Goal: Task Accomplishment & Management: Use online tool/utility

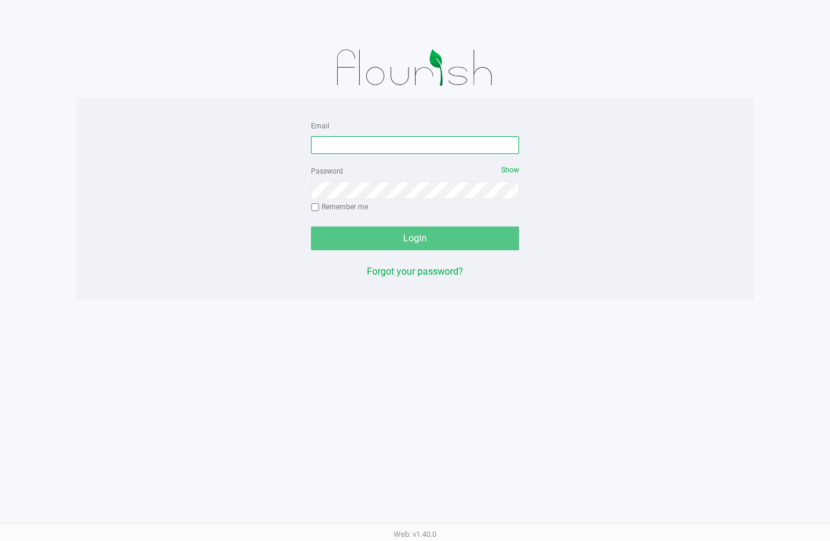
click at [377, 143] on input "Email" at bounding box center [415, 145] width 208 height 18
type input "c"
type input "[EMAIL_ADDRESS][DOMAIN_NAME]"
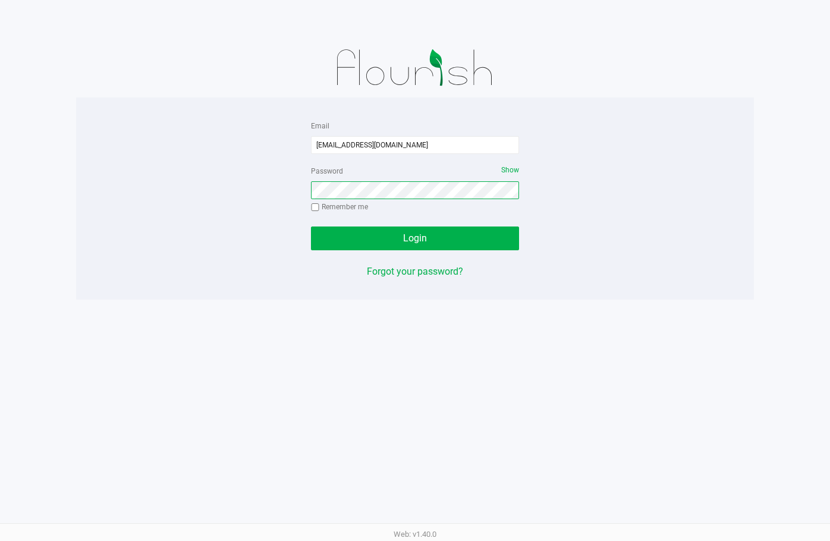
click at [311, 227] on button "Login" at bounding box center [415, 239] width 208 height 24
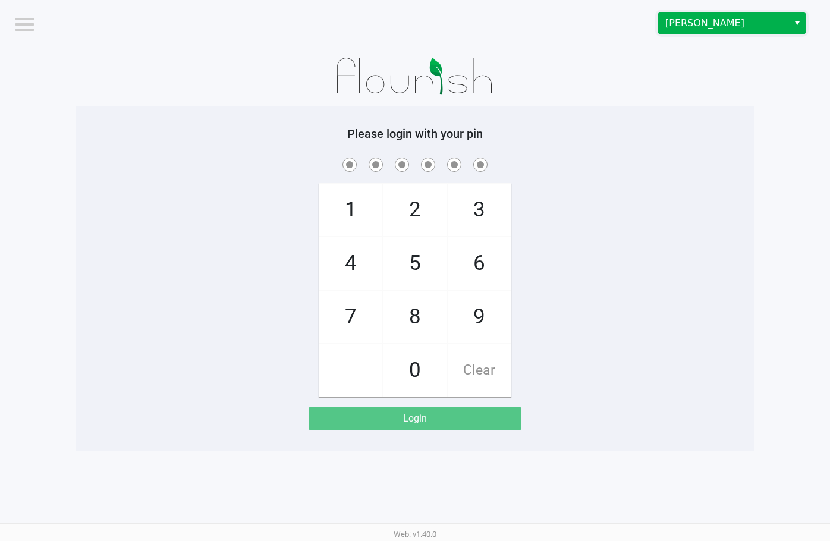
click at [737, 18] on span "[PERSON_NAME]" at bounding box center [723, 23] width 116 height 14
click at [723, 69] on li "[GEOGRAPHIC_DATA]" at bounding box center [731, 63] width 147 height 19
click at [601, 72] on div at bounding box center [415, 75] width 678 height 59
checkbox input "true"
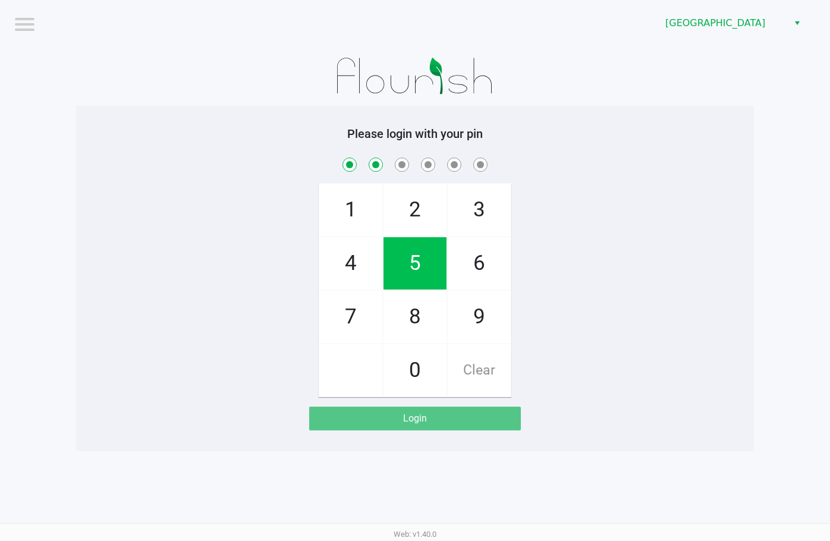
checkbox input "true"
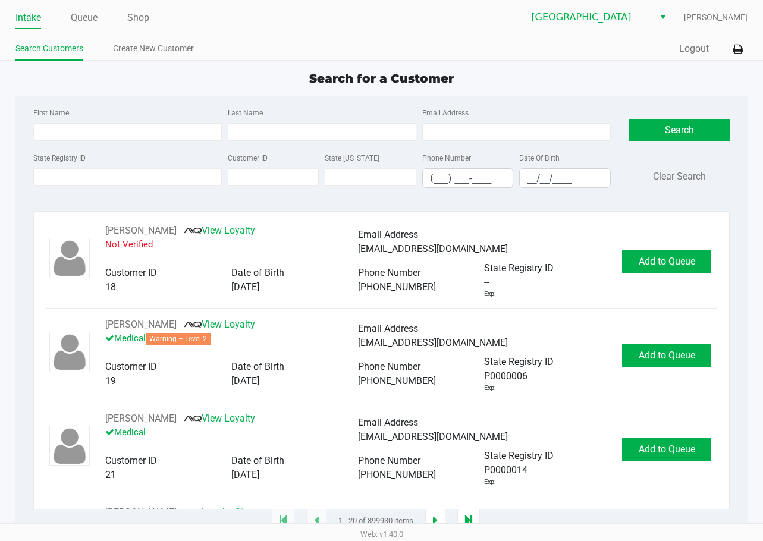
click at [206, 31] on div "Intake Queue Shop Lakeland WC Dawn Coyle Search Customers Create New Customer Q…" at bounding box center [381, 30] width 763 height 61
click at [253, 27] on ul "Intake Queue Shop" at bounding box center [198, 18] width 366 height 20
click at [590, 69] on app-point-of-sale "Intake Queue Shop Lakeland WC Dawn Coyle Search Customers Create New Customer Q…" at bounding box center [381, 260] width 763 height 521
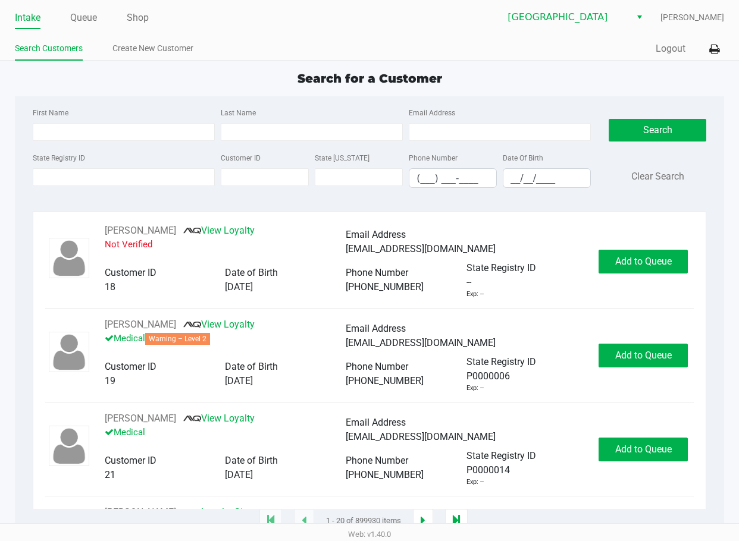
click at [477, 21] on div "Lakeland WC Dawn Coyle" at bounding box center [546, 17] width 354 height 23
click at [224, 30] on div "Intake Queue Shop Lakeland WC Dawn Coyle Search Customers Create New Customer Q…" at bounding box center [369, 30] width 739 height 61
click at [411, 20] on div "Lakeland WC Dawn Coyle" at bounding box center [546, 17] width 354 height 23
click at [144, 172] on input "State Registry ID" at bounding box center [124, 177] width 182 height 18
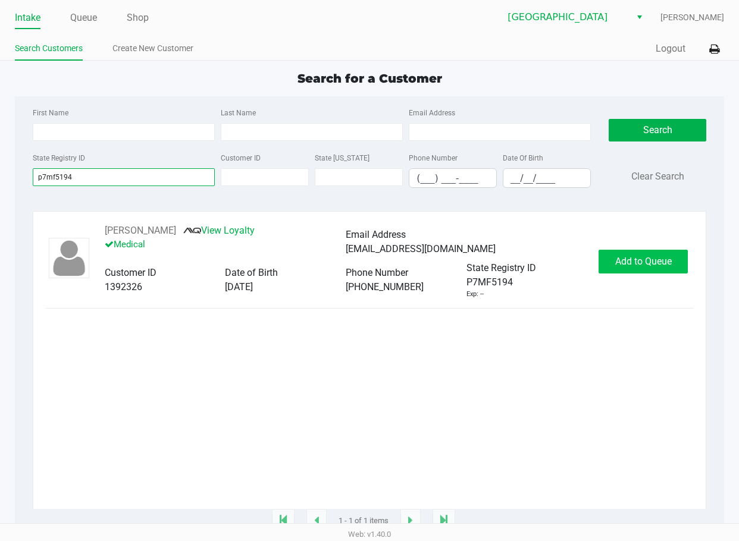
type input "p7mf5194"
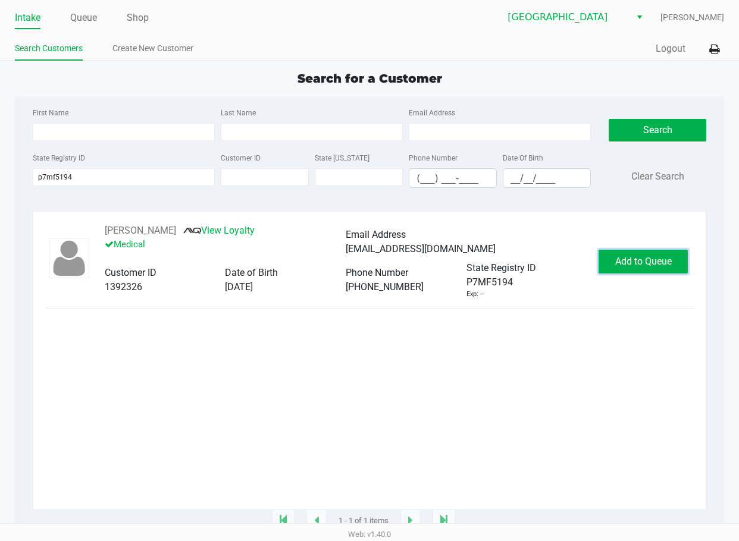
click at [640, 265] on span "Add to Queue" at bounding box center [643, 261] width 56 height 11
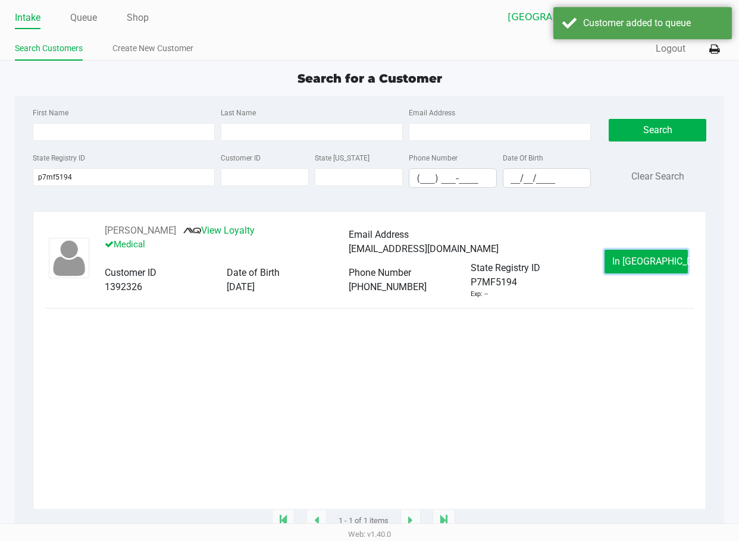
click at [640, 263] on span "In Queue" at bounding box center [662, 261] width 100 height 11
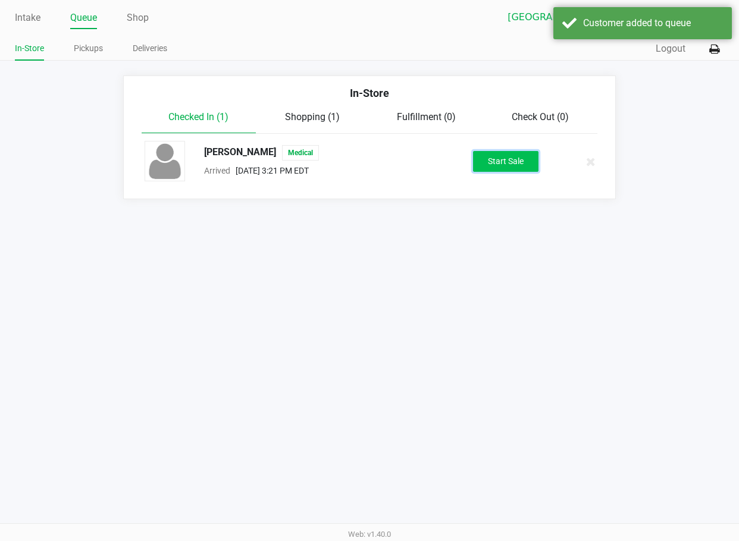
click at [517, 162] on button "Start Sale" at bounding box center [505, 161] width 65 height 21
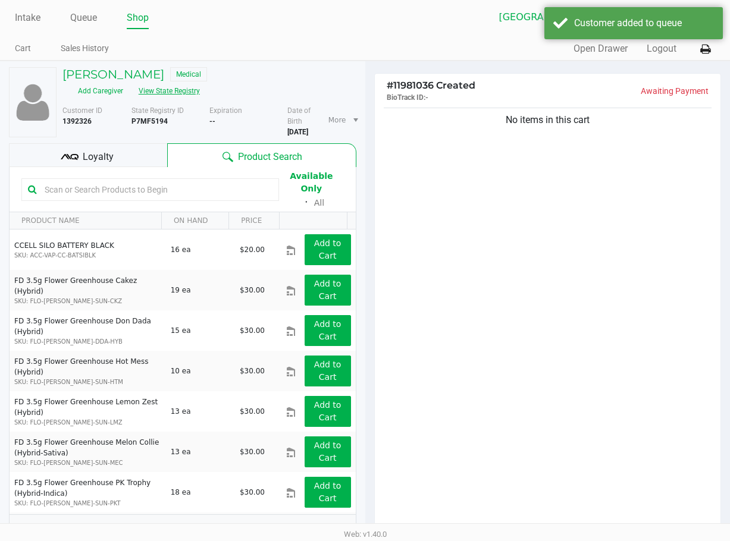
click at [200, 81] on button "View State Registry" at bounding box center [166, 90] width 70 height 19
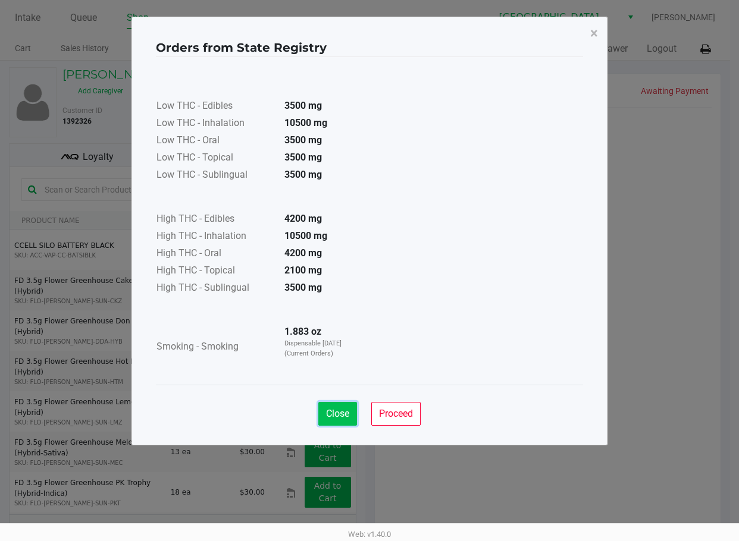
click at [344, 410] on span "Close" at bounding box center [337, 413] width 23 height 11
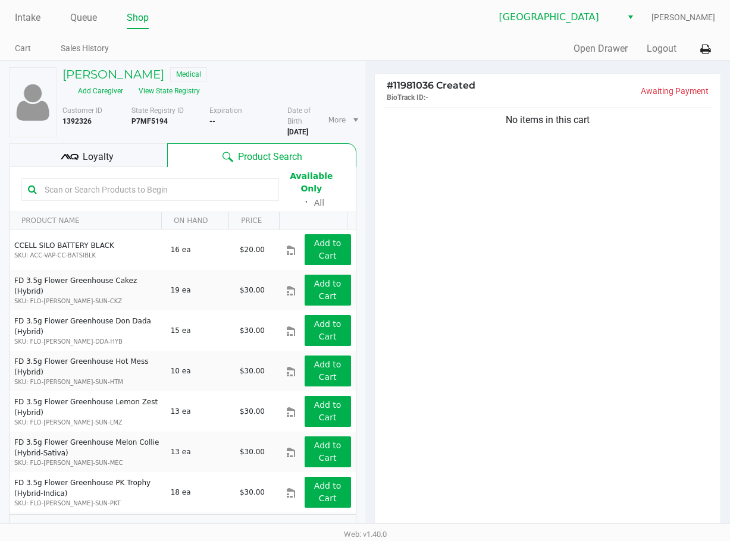
click at [520, 404] on div "No items in this cart" at bounding box center [548, 318] width 346 height 426
click at [27, 16] on link "Intake" at bounding box center [28, 18] width 26 height 17
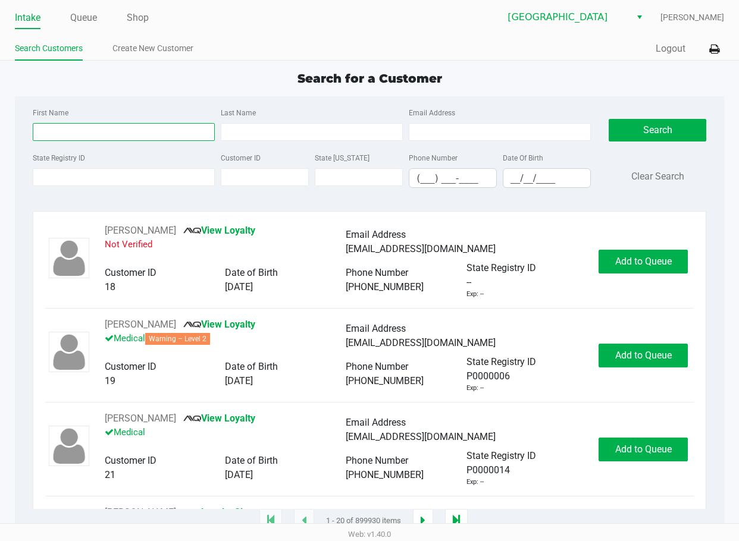
drag, startPoint x: 144, startPoint y: 129, endPoint x: 155, endPoint y: 109, distance: 22.1
click at [144, 130] on input "First Name" at bounding box center [124, 132] width 182 height 18
click at [135, 118] on div "First Name josaih" at bounding box center [124, 123] width 188 height 36
click at [122, 127] on input "josaih" at bounding box center [124, 132] width 182 height 18
type input "josi"
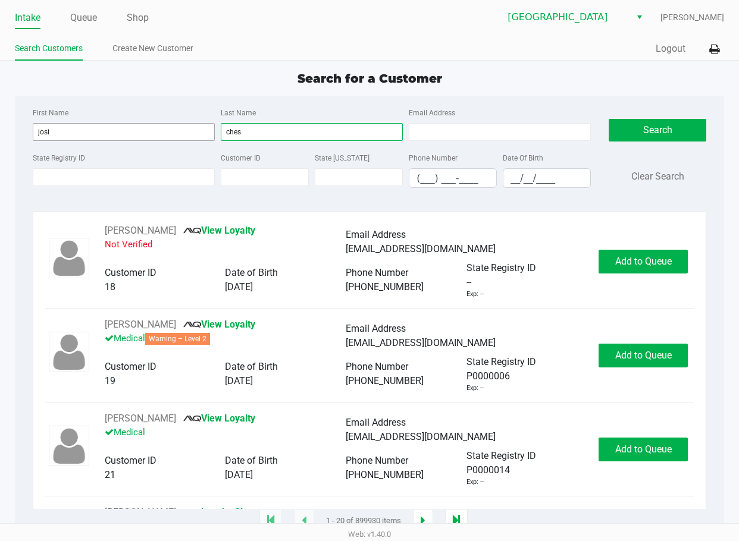
type input "ches"
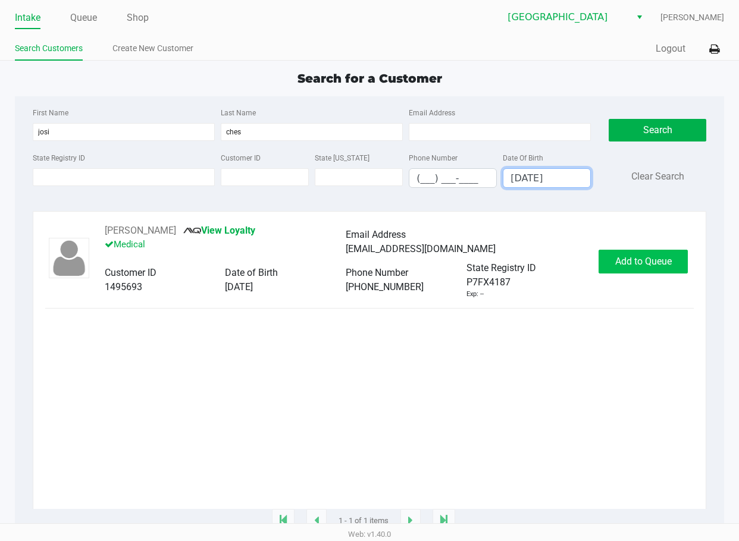
type input "10/05/2001"
click at [646, 259] on span "Add to Queue" at bounding box center [643, 261] width 56 height 11
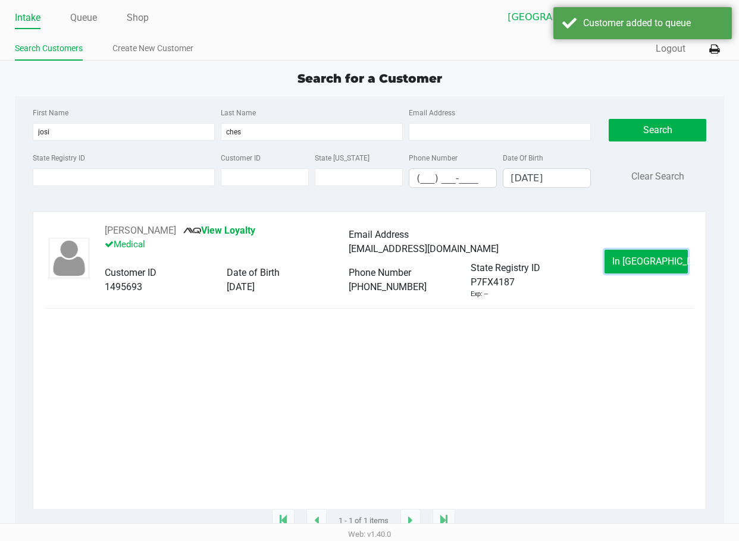
click at [646, 259] on span "In Queue" at bounding box center [662, 261] width 100 height 11
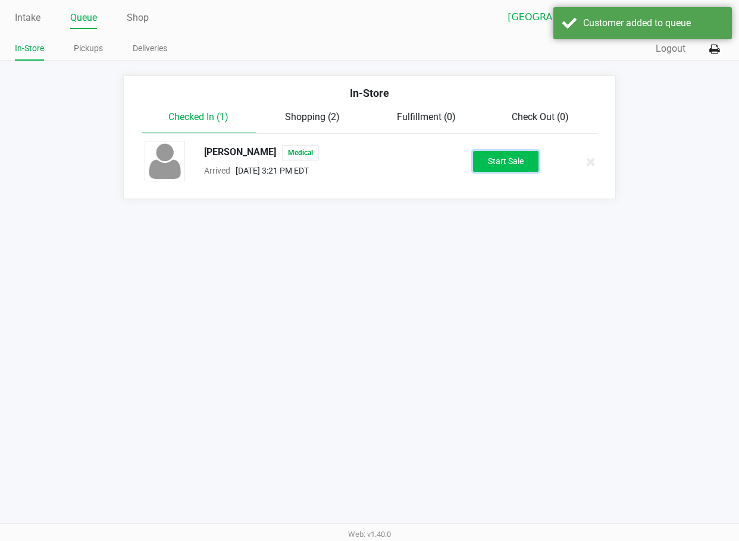
click at [504, 171] on button "Start Sale" at bounding box center [505, 161] width 65 height 21
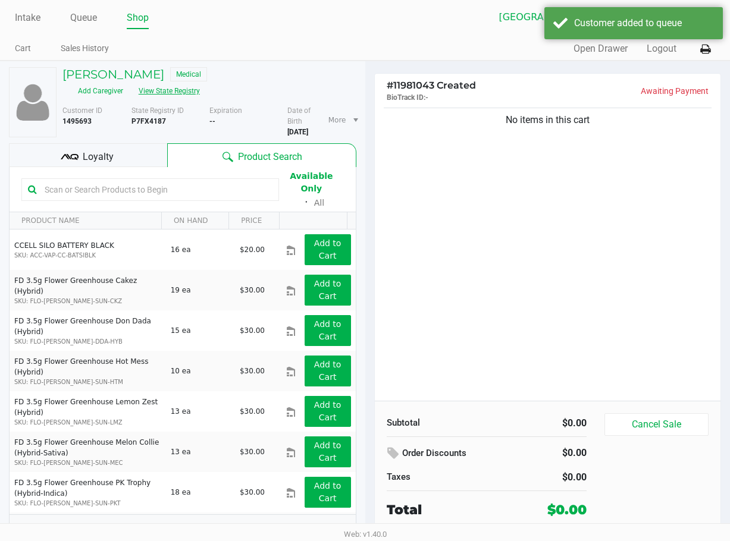
click at [173, 92] on button "View State Registry" at bounding box center [166, 90] width 70 height 19
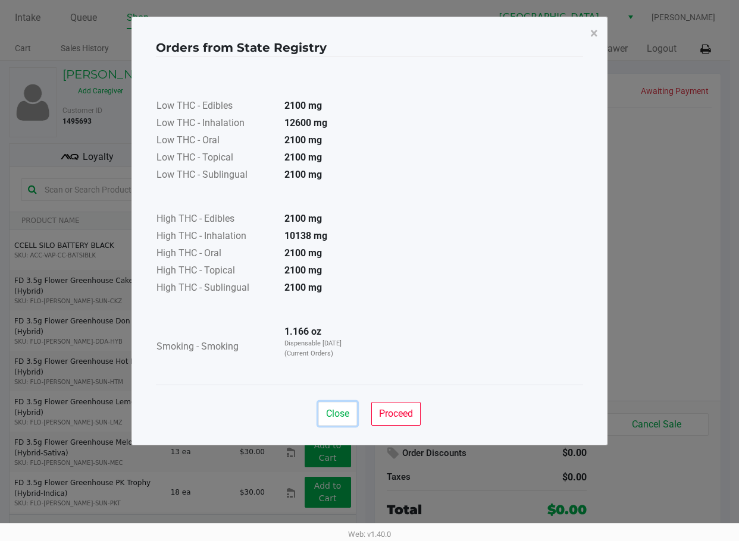
drag, startPoint x: 340, startPoint y: 421, endPoint x: 339, endPoint y: 429, distance: 8.3
click at [338, 421] on button "Close" at bounding box center [337, 414] width 39 height 24
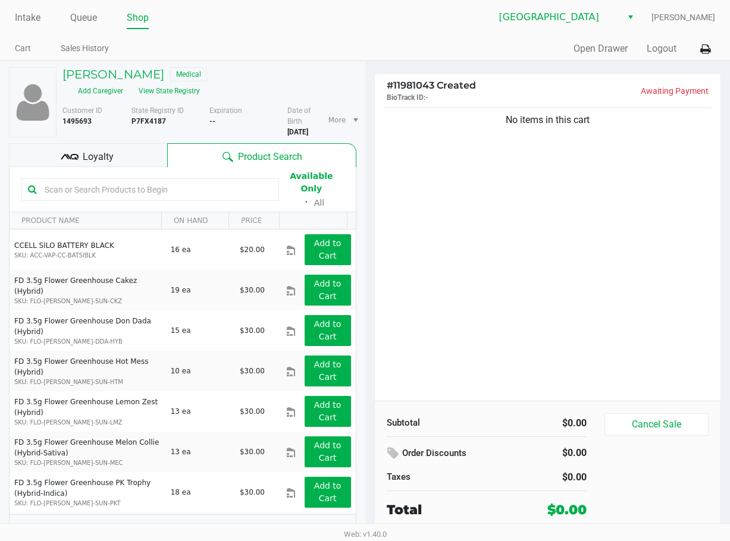
drag, startPoint x: 657, startPoint y: 350, endPoint x: 641, endPoint y: 344, distance: 17.3
click at [657, 350] on div "No items in this cart" at bounding box center [548, 253] width 346 height 296
click at [173, 90] on button "View State Registry" at bounding box center [166, 90] width 70 height 19
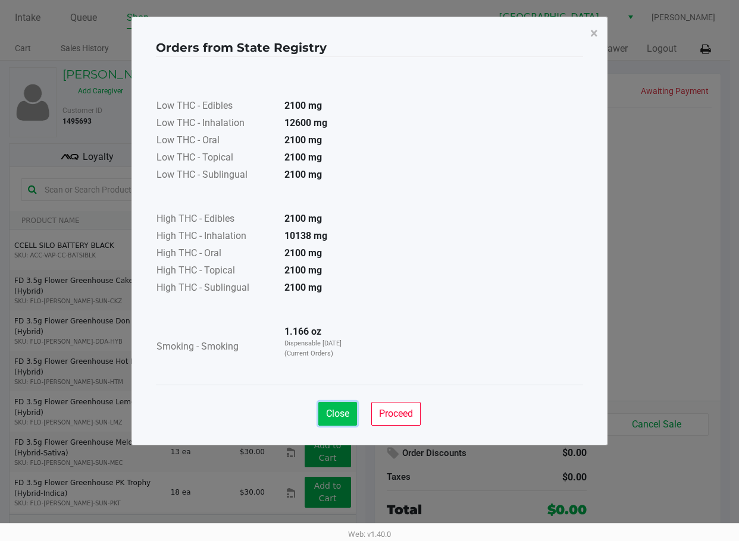
click at [336, 416] on span "Close" at bounding box center [337, 413] width 23 height 11
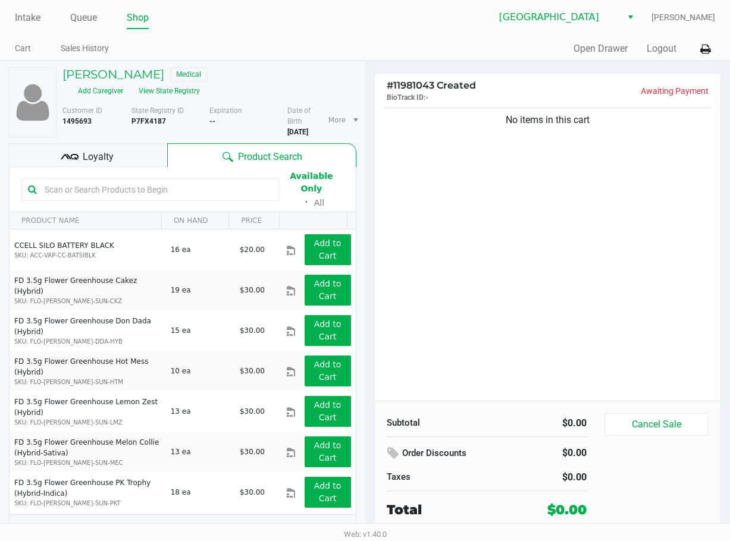
click at [548, 310] on div "No items in this cart" at bounding box center [548, 253] width 346 height 296
click at [542, 248] on div "No items in this cart" at bounding box center [548, 253] width 346 height 296
click at [177, 161] on div "Product Search" at bounding box center [261, 155] width 189 height 24
click at [81, 20] on link "Queue" at bounding box center [83, 18] width 27 height 17
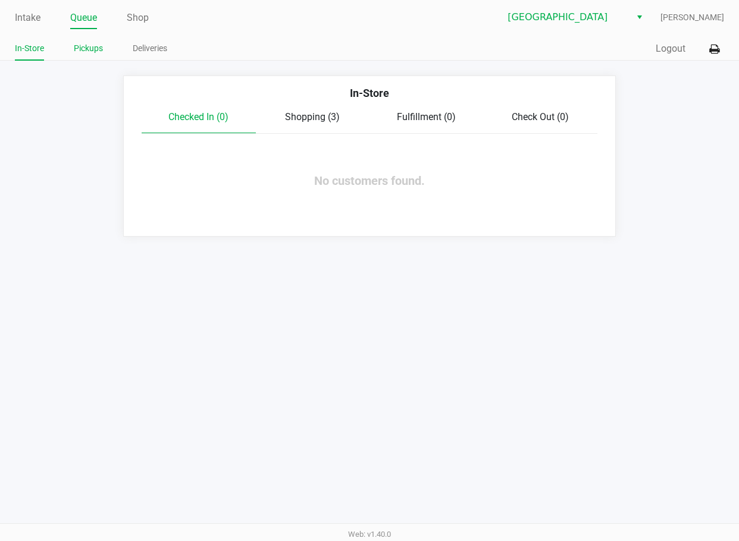
click at [96, 54] on link "Pickups" at bounding box center [88, 48] width 29 height 15
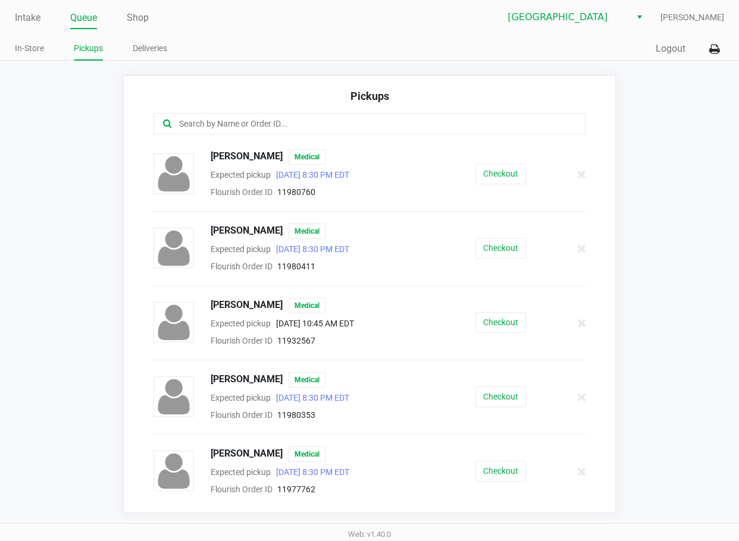
click at [426, 42] on div "Quick Sale Logout" at bounding box center [546, 49] width 354 height 22
click at [23, 14] on link "Intake" at bounding box center [28, 18] width 26 height 17
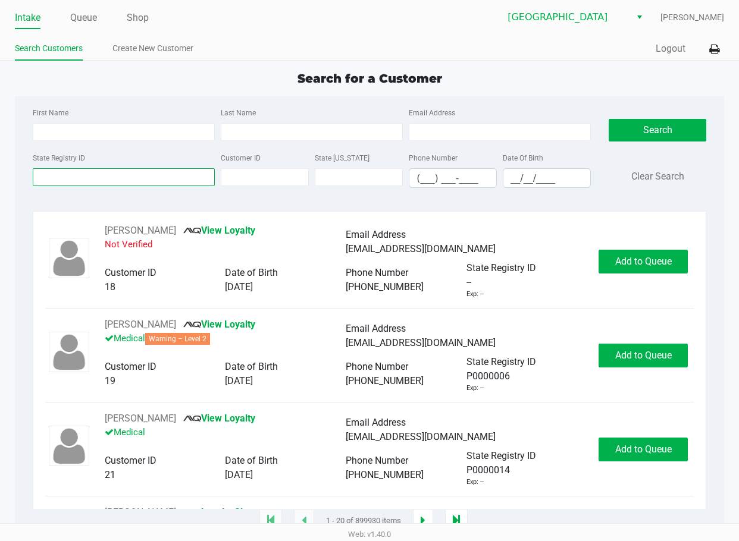
click at [136, 180] on input "State Registry ID" at bounding box center [124, 177] width 182 height 18
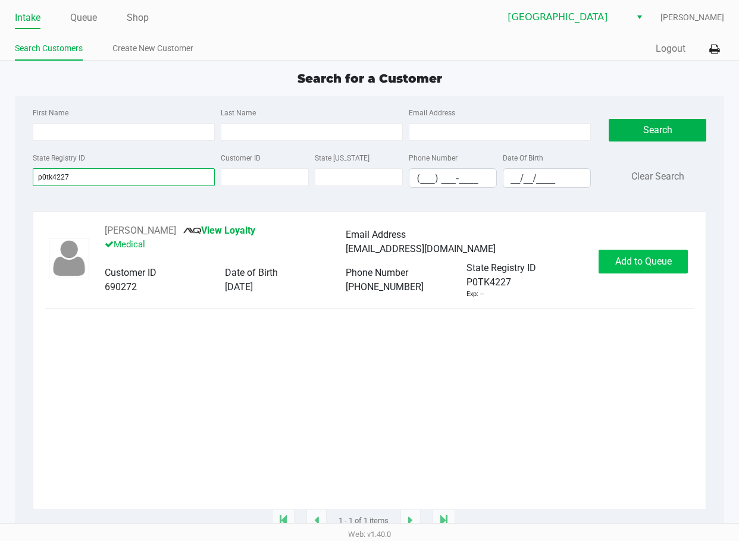
type input "p0tk4227"
click at [668, 257] on span "Add to Queue" at bounding box center [643, 261] width 56 height 11
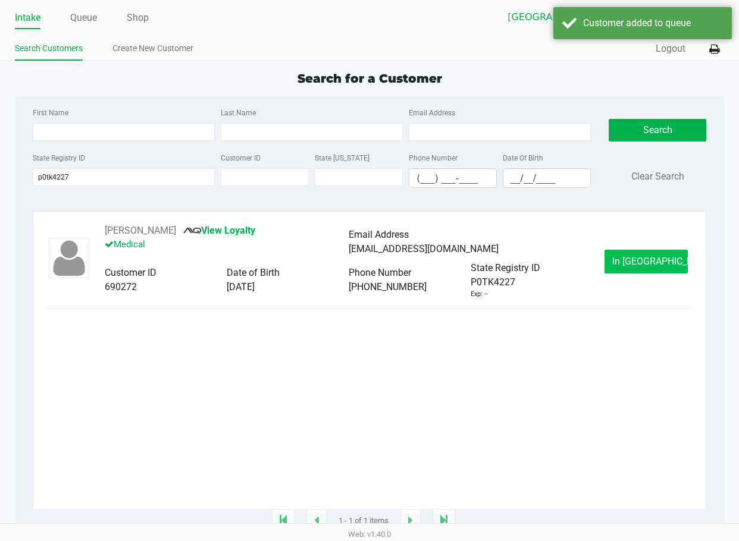
click at [655, 255] on button "In Queue" at bounding box center [645, 262] width 83 height 24
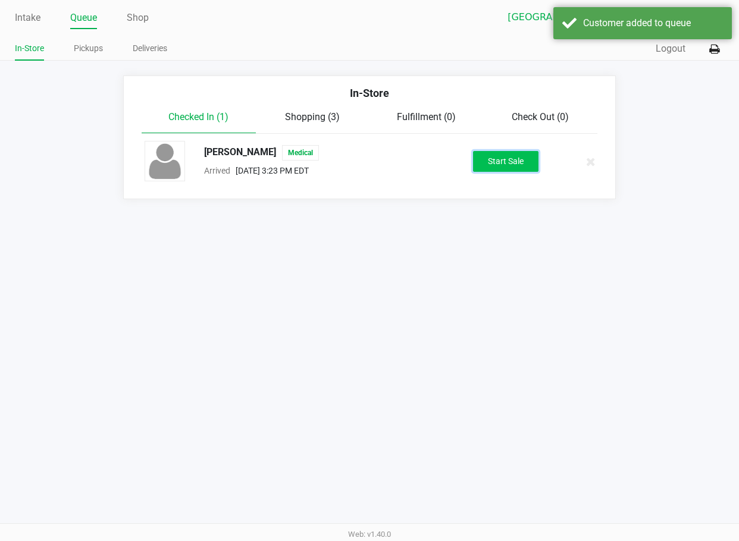
click at [504, 161] on button "Start Sale" at bounding box center [505, 161] width 65 height 21
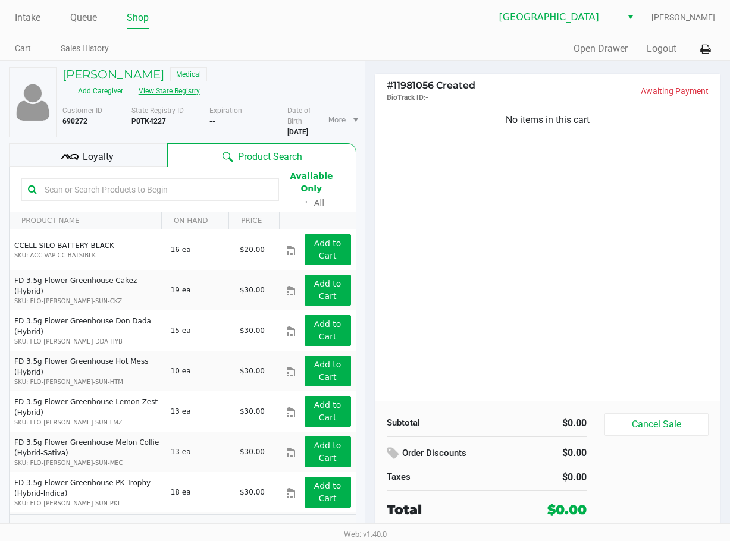
click at [181, 83] on button "View State Registry" at bounding box center [166, 90] width 70 height 19
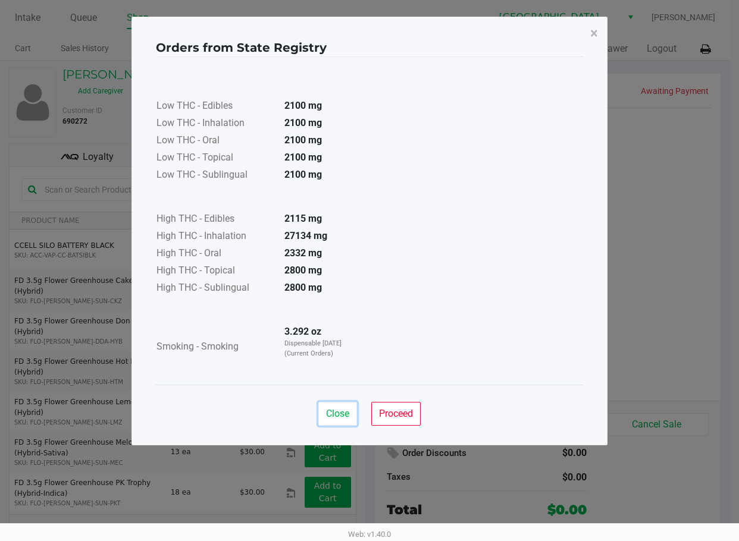
drag, startPoint x: 345, startPoint y: 416, endPoint x: 537, endPoint y: 410, distance: 191.5
click at [345, 414] on span "Close" at bounding box center [337, 413] width 23 height 11
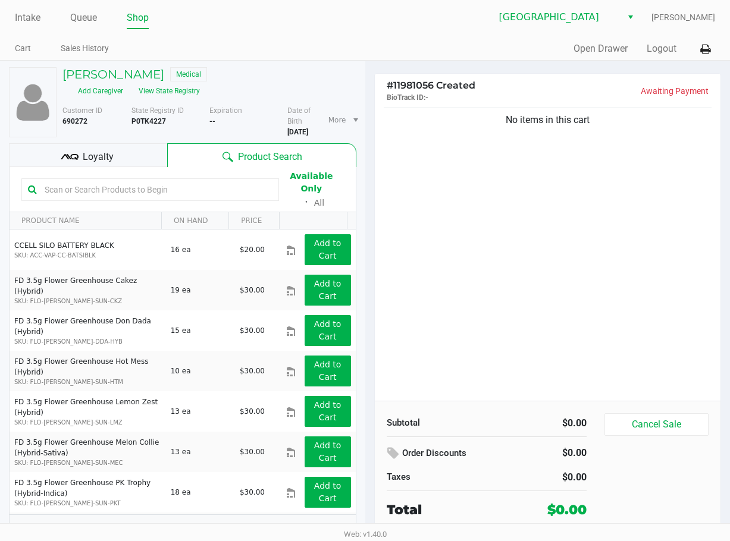
click at [519, 203] on div "No items in this cart" at bounding box center [548, 253] width 346 height 296
click at [175, 87] on button "View State Registry" at bounding box center [166, 90] width 70 height 19
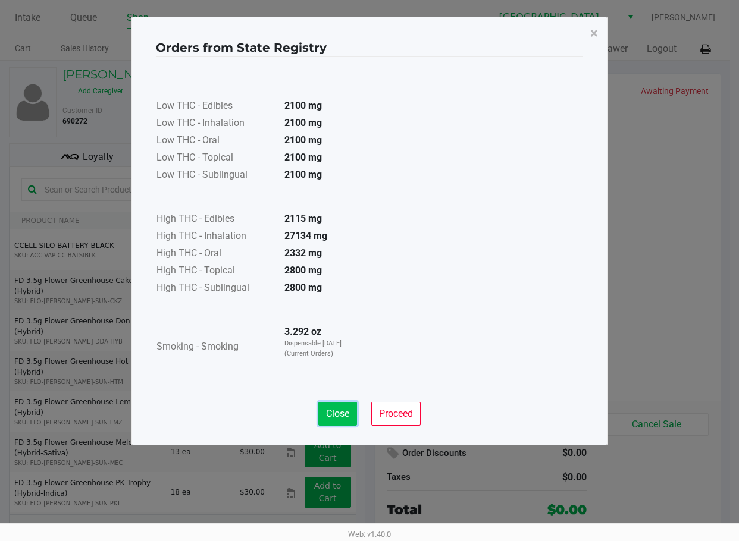
click at [335, 409] on span "Close" at bounding box center [337, 413] width 23 height 11
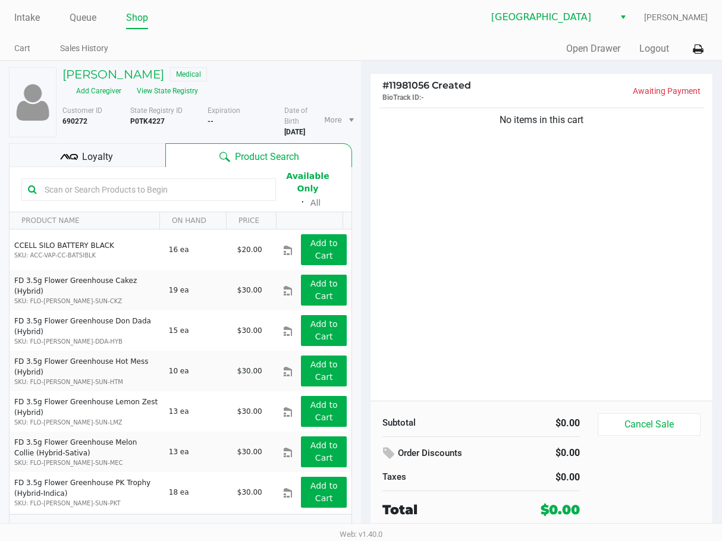
click at [574, 341] on div "No items in this cart" at bounding box center [541, 253] width 342 height 296
click at [158, 96] on button "View State Registry" at bounding box center [164, 90] width 70 height 19
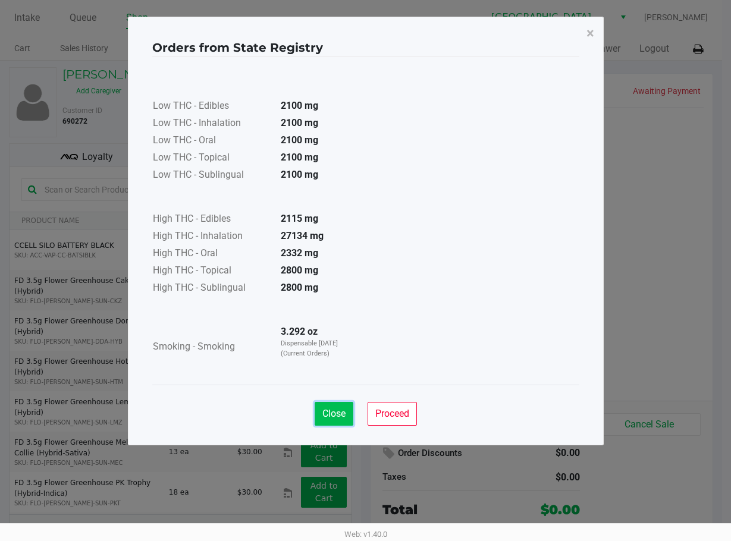
click at [328, 413] on span "Close" at bounding box center [333, 413] width 23 height 11
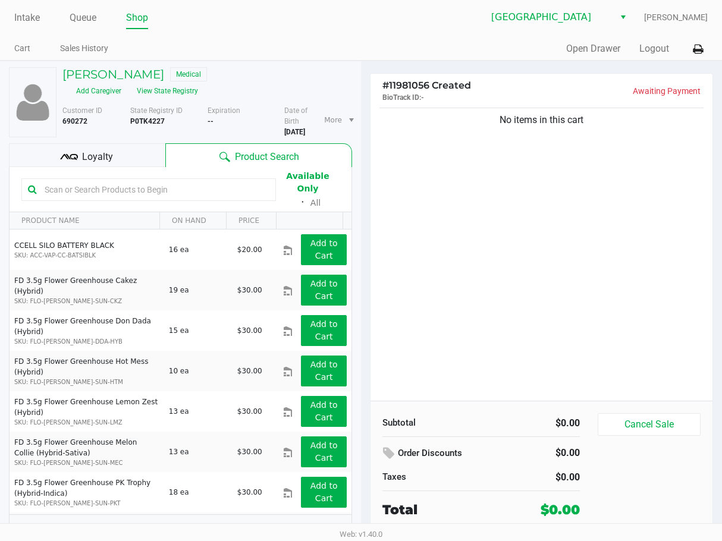
click at [99, 164] on span "Loyalty" at bounding box center [97, 157] width 31 height 14
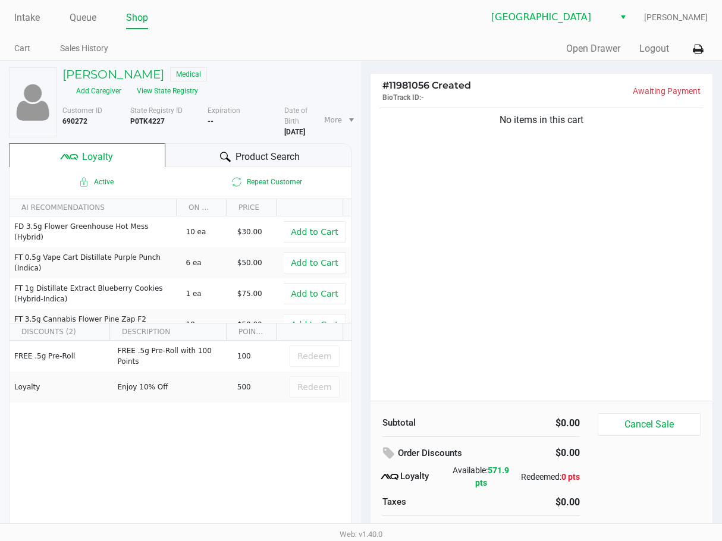
click at [546, 295] on div "No items in this cart" at bounding box center [541, 253] width 342 height 296
click at [545, 277] on div "No items in this cart" at bounding box center [541, 253] width 342 height 296
click at [157, 95] on button "View State Registry" at bounding box center [164, 90] width 70 height 19
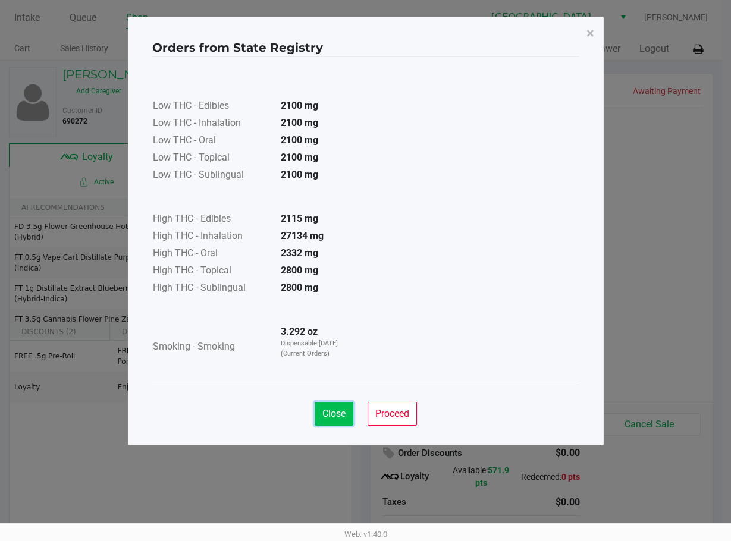
click at [332, 420] on button "Close" at bounding box center [334, 414] width 39 height 24
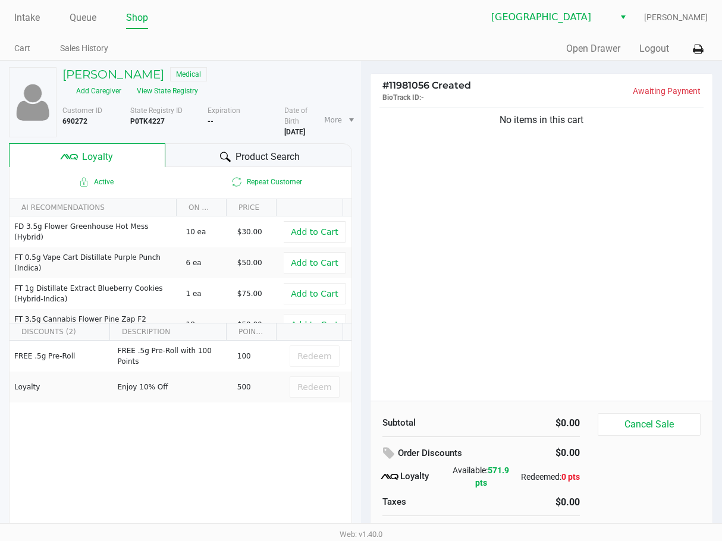
click at [289, 44] on ul "Cart Sales History" at bounding box center [187, 50] width 347 height 20
click at [347, 93] on div "MATTHEW HUTCHINS Medical Add Caregiver View State Registry" at bounding box center [207, 83] width 307 height 33
click at [37, 18] on link "Intake" at bounding box center [27, 18] width 26 height 17
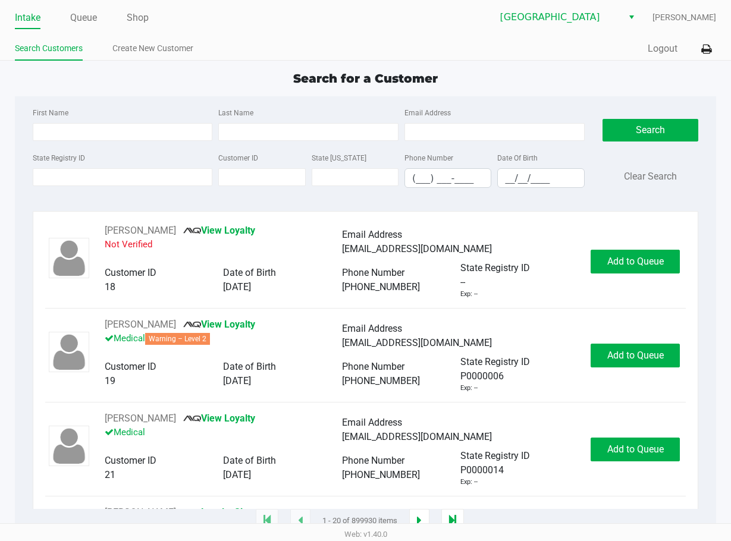
click at [368, 64] on app-point-of-sale "Intake Queue Shop Lakeland WC Dawn Coyle Search Customers Create New Customer Q…" at bounding box center [365, 260] width 731 height 521
click at [100, 173] on input "State Registry ID" at bounding box center [123, 177] width 180 height 18
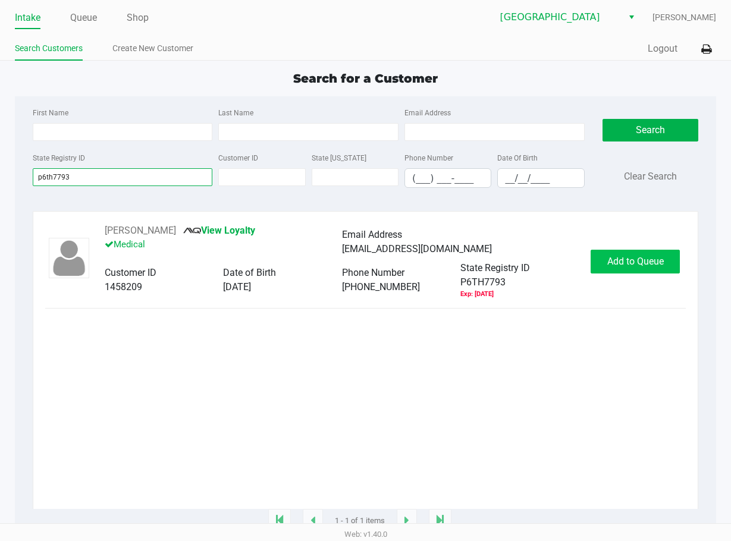
type input "p6th7793"
click at [645, 256] on span "Add to Queue" at bounding box center [635, 261] width 56 height 11
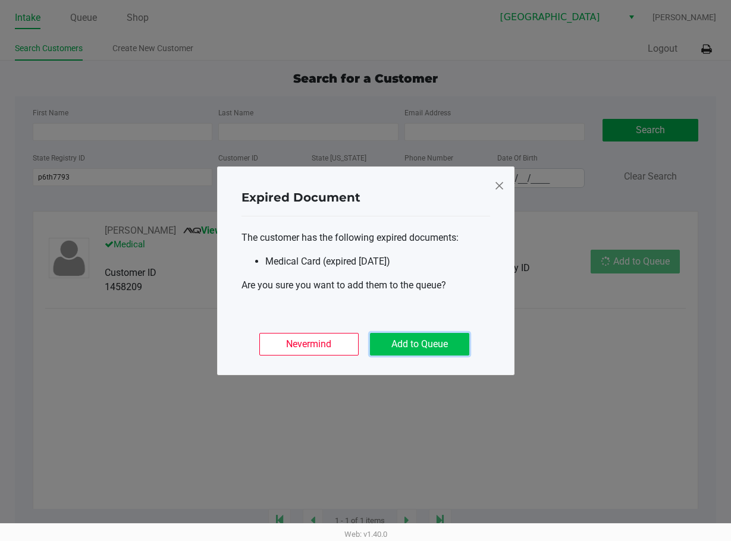
click at [436, 340] on button "Add to Queue" at bounding box center [419, 344] width 99 height 23
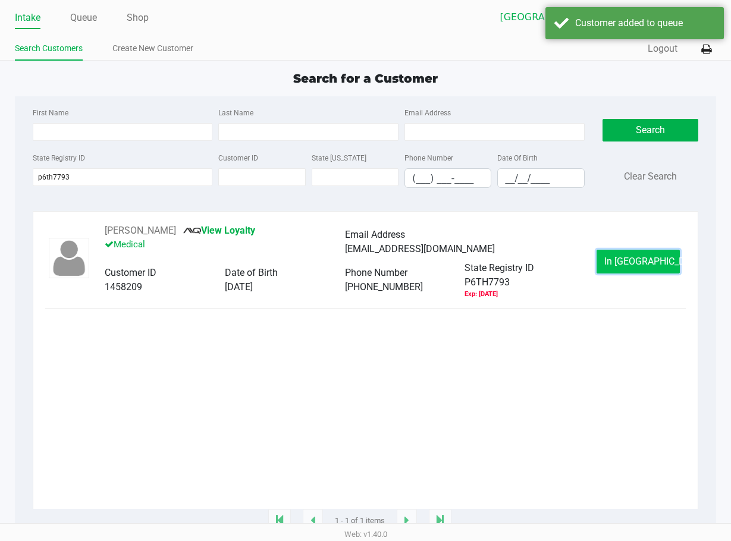
click at [664, 263] on button "In Queue" at bounding box center [637, 262] width 83 height 24
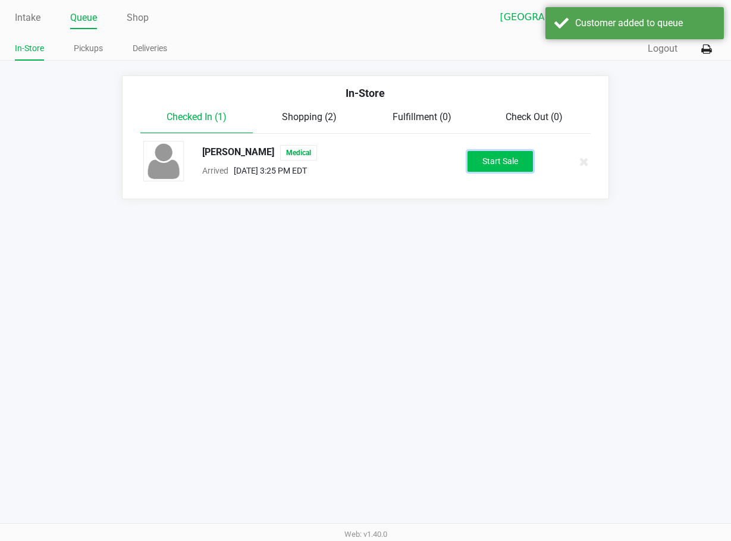
click at [516, 159] on button "Start Sale" at bounding box center [499, 161] width 65 height 21
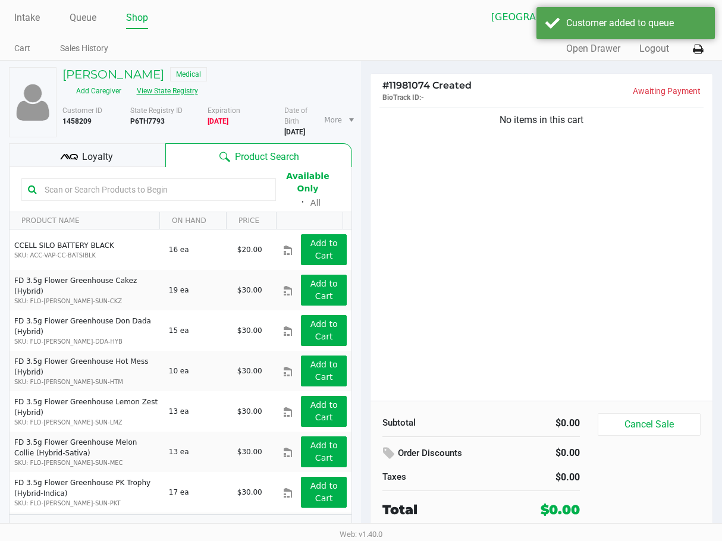
click at [199, 81] on button "View State Registry" at bounding box center [164, 90] width 70 height 19
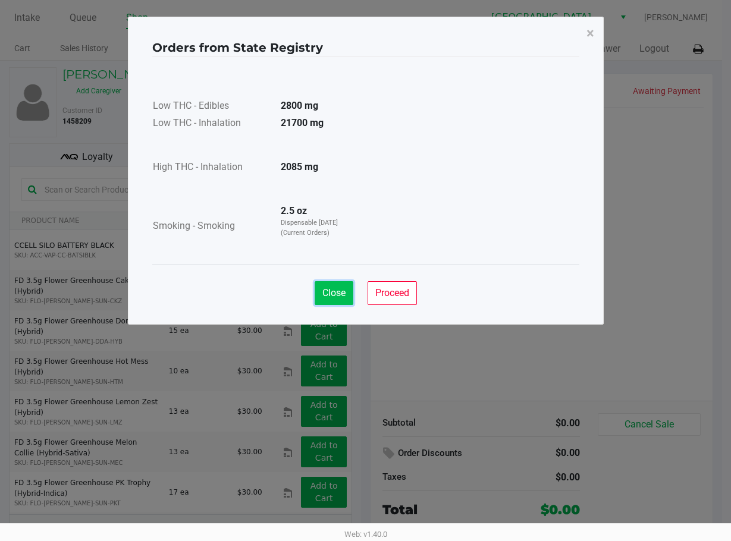
click at [326, 298] on span "Close" at bounding box center [333, 292] width 23 height 11
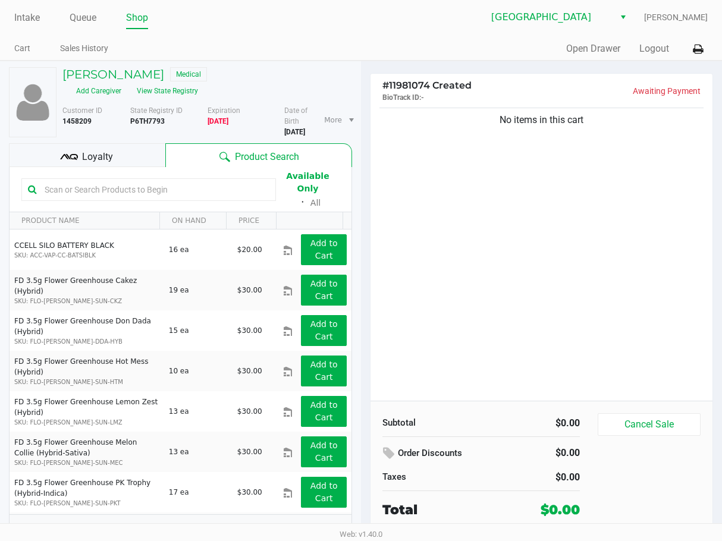
click at [579, 358] on div "No items in this cart" at bounding box center [541, 253] width 342 height 296
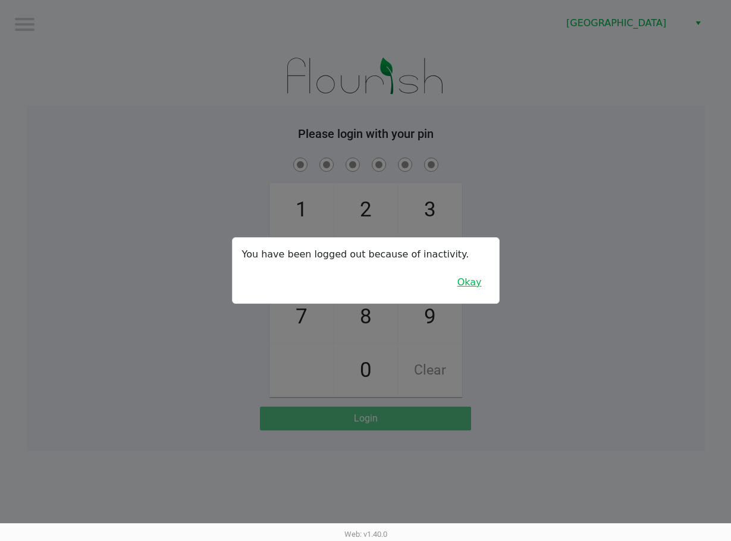
click at [466, 277] on button "Okay" at bounding box center [470, 282] width 40 height 23
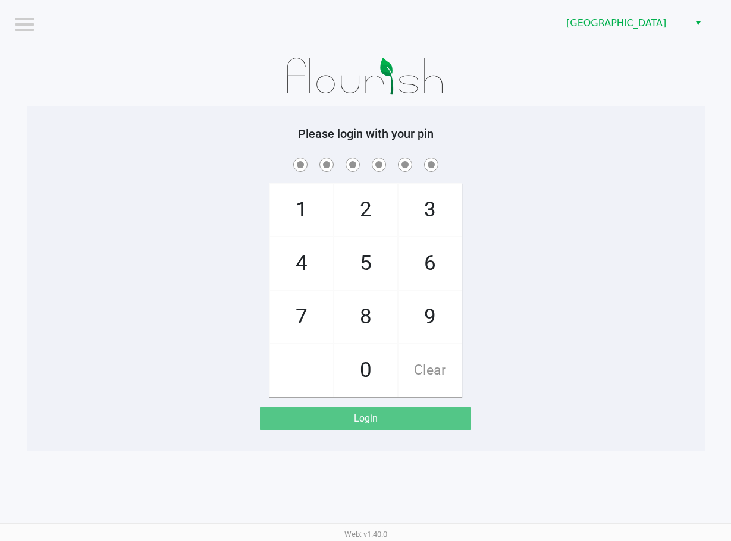
click at [486, 284] on div "1 4 7 2 5 8 0 3 6 9 Clear" at bounding box center [366, 276] width 678 height 242
checkbox input "true"
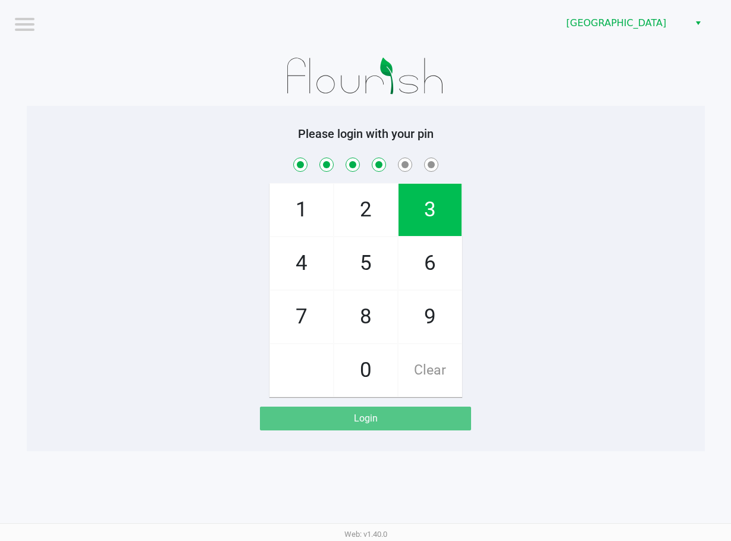
checkbox input "true"
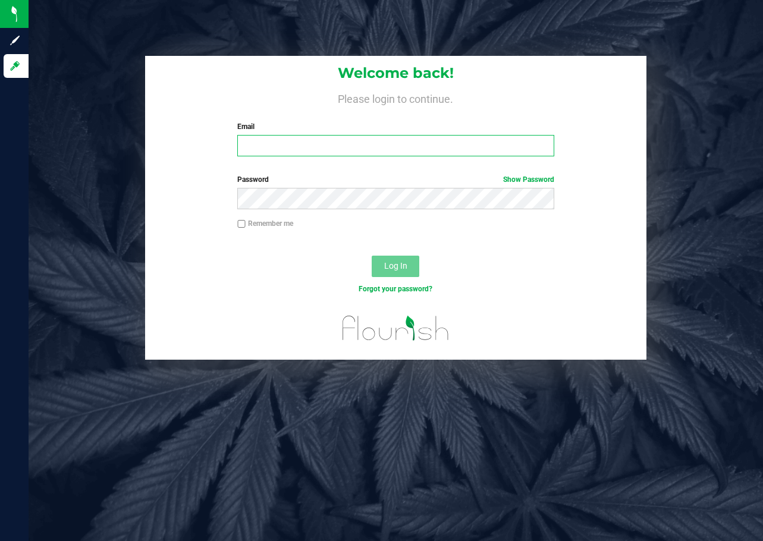
click at [282, 146] on input "Email" at bounding box center [395, 145] width 316 height 21
type input "[EMAIL_ADDRESS][DOMAIN_NAME]"
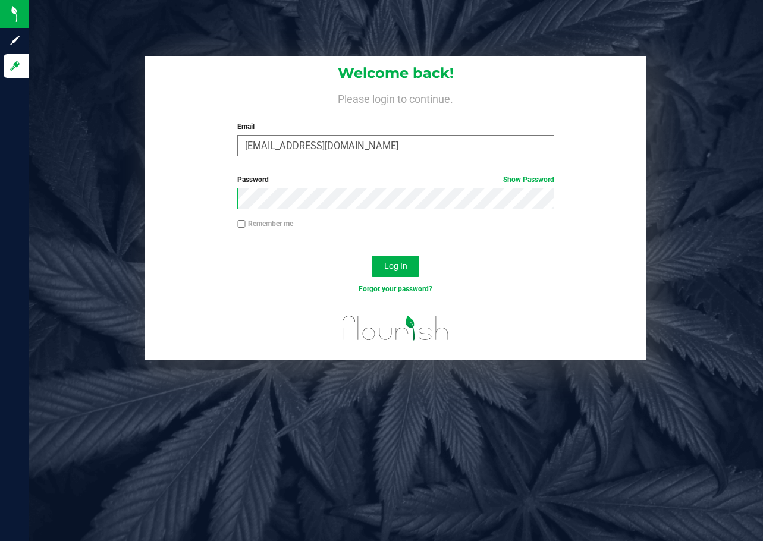
click at [372, 256] on button "Log In" at bounding box center [396, 266] width 48 height 21
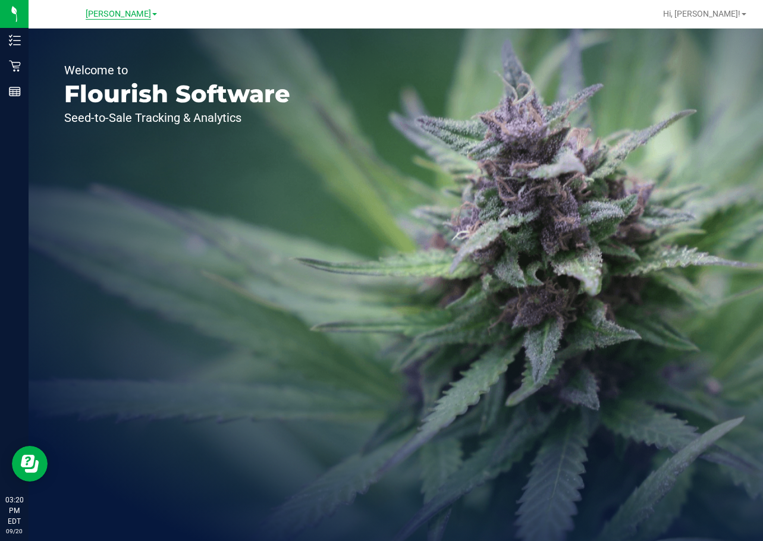
drag, startPoint x: 145, startPoint y: 18, endPoint x: 138, endPoint y: 18, distance: 7.2
click at [145, 18] on link "[PERSON_NAME]" at bounding box center [121, 13] width 71 height 11
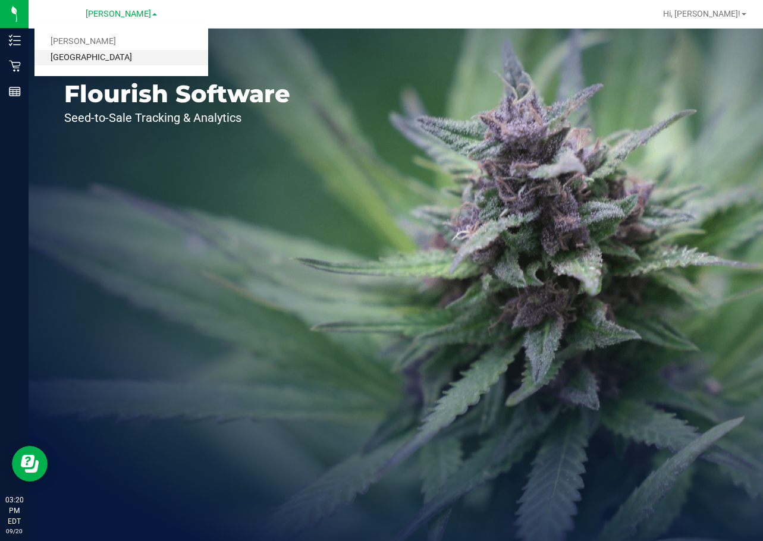
click at [112, 62] on link "[GEOGRAPHIC_DATA]" at bounding box center [121, 58] width 174 height 16
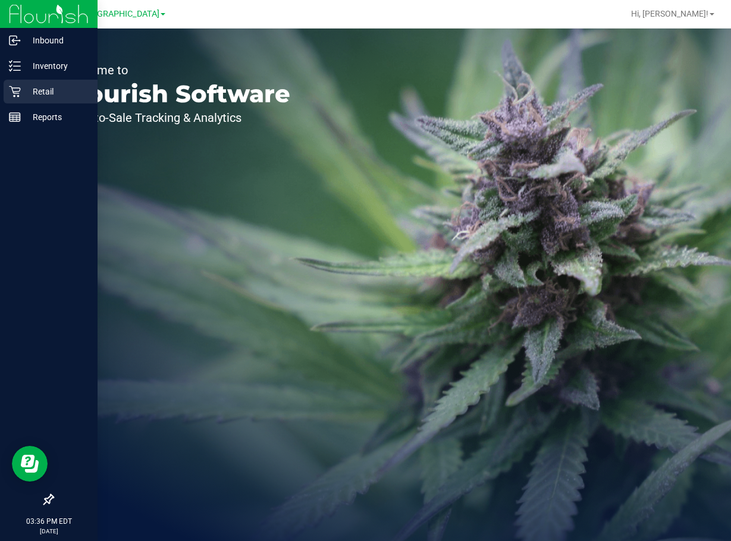
click at [15, 94] on icon at bounding box center [15, 92] width 12 height 12
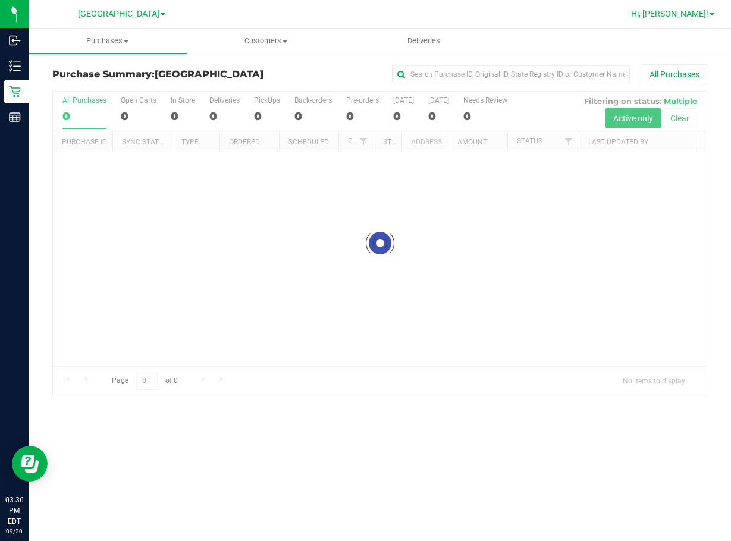
click at [694, 15] on span "Hi, [PERSON_NAME]!" at bounding box center [669, 14] width 77 height 10
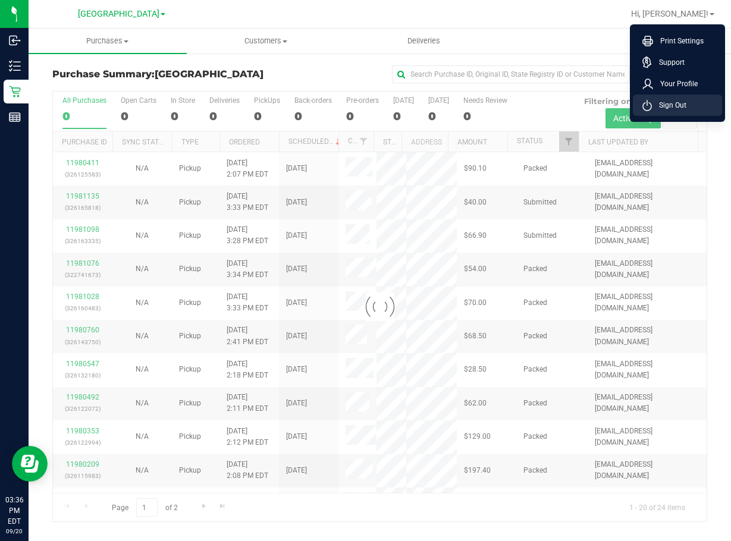
click at [687, 97] on li "Sign Out" at bounding box center [677, 105] width 89 height 21
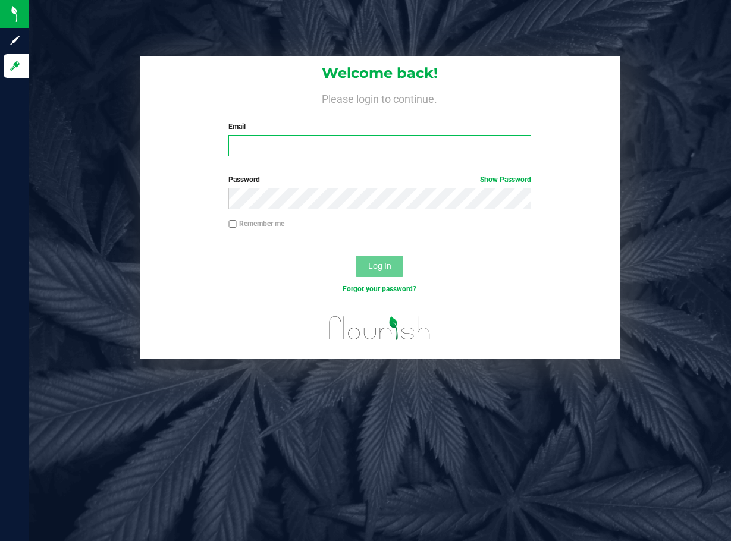
click at [348, 149] on input "Email" at bounding box center [379, 145] width 302 height 21
click at [285, 144] on input "[EMAIL_ADDRESS][DOMAIN_NAME]" at bounding box center [379, 145] width 302 height 21
type input "[EMAIL_ADDRESS][DOMAIN_NAME]"
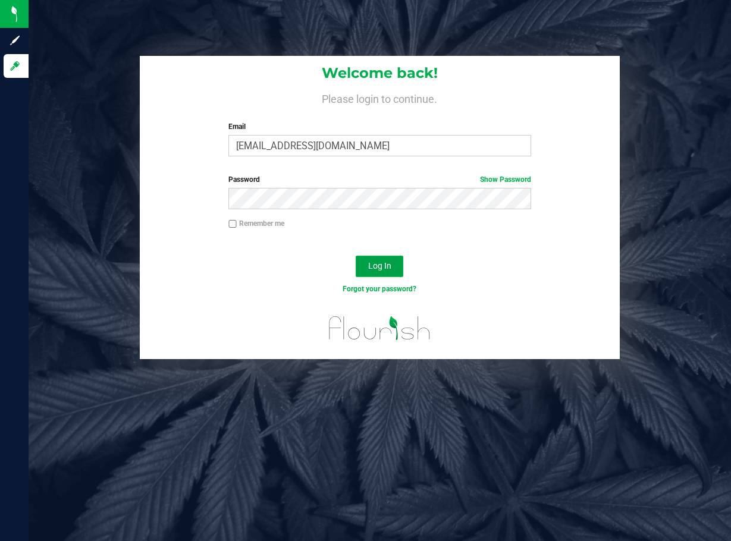
click at [384, 262] on span "Log In" at bounding box center [379, 266] width 23 height 10
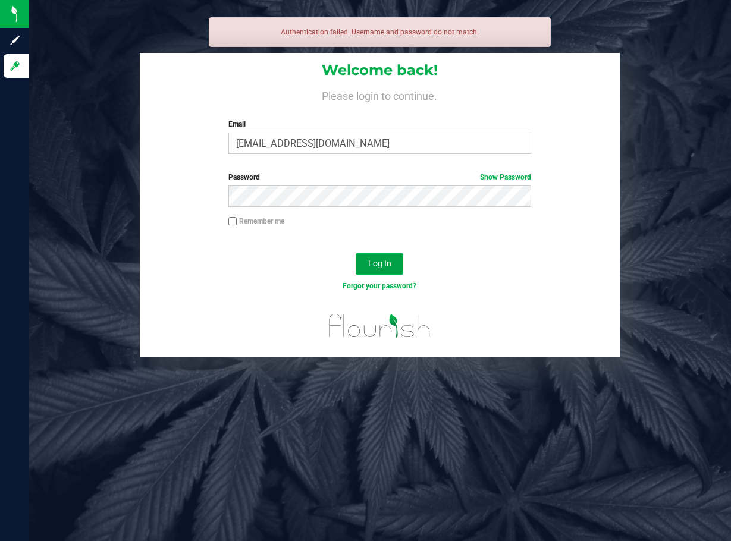
click at [381, 260] on button "Log In" at bounding box center [380, 263] width 48 height 21
